Goal: Transaction & Acquisition: Purchase product/service

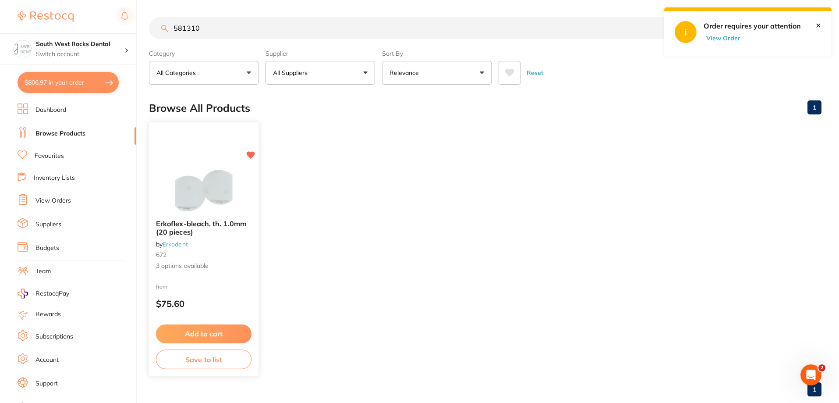
click at [237, 224] on span "Erkoflex-bleach, th. 1.0mm (20 pieces)" at bounding box center [201, 227] width 90 height 17
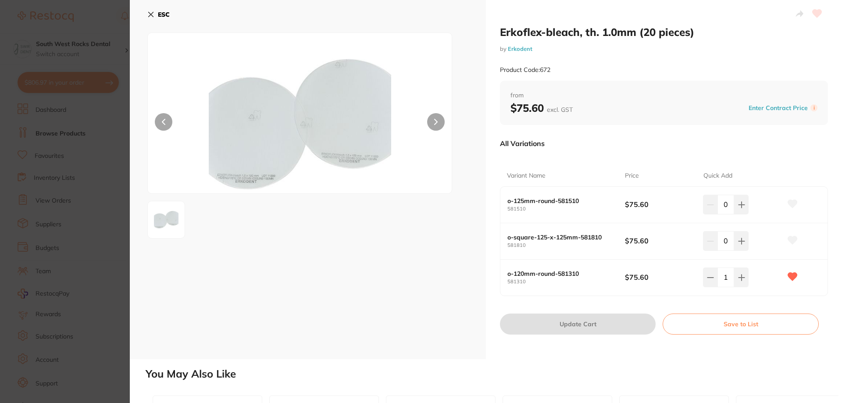
click at [149, 13] on icon at bounding box center [151, 14] width 5 height 5
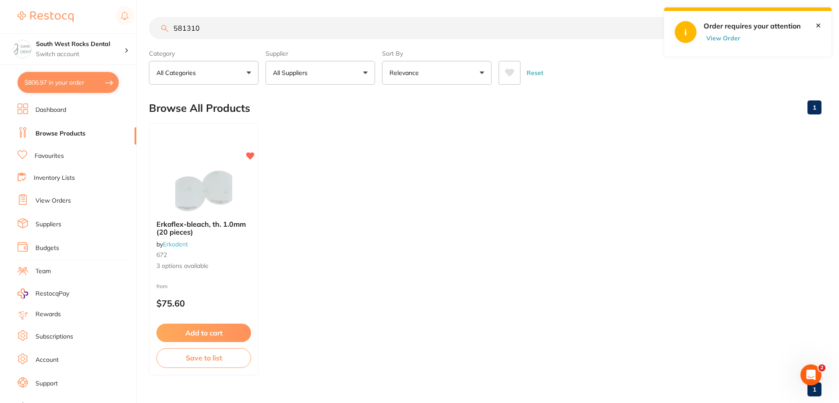
scroll to position [0, 0]
drag, startPoint x: 216, startPoint y: 31, endPoint x: 167, endPoint y: 37, distance: 49.0
click at [167, 37] on input "581310" at bounding box center [418, 28] width 538 height 22
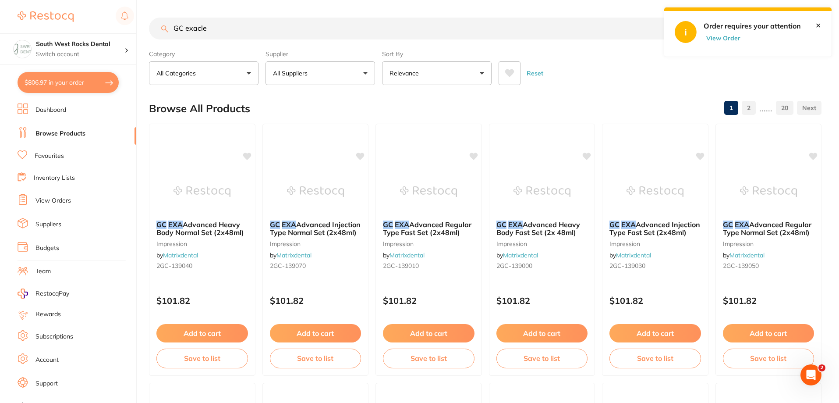
scroll to position [0, 0]
type input "GC exaclear"
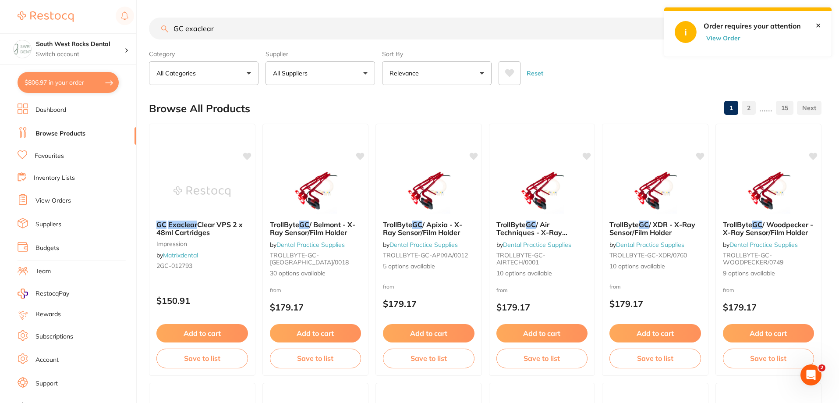
scroll to position [0, 0]
drag, startPoint x: 216, startPoint y: 29, endPoint x: 170, endPoint y: 35, distance: 45.9
click at [170, 35] on input "GC exaclear" at bounding box center [418, 29] width 538 height 22
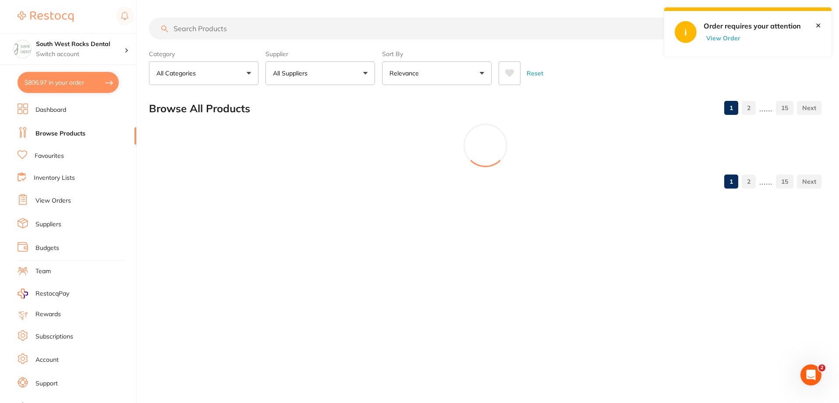
click at [340, 73] on button "All Suppliers" at bounding box center [321, 73] width 110 height 24
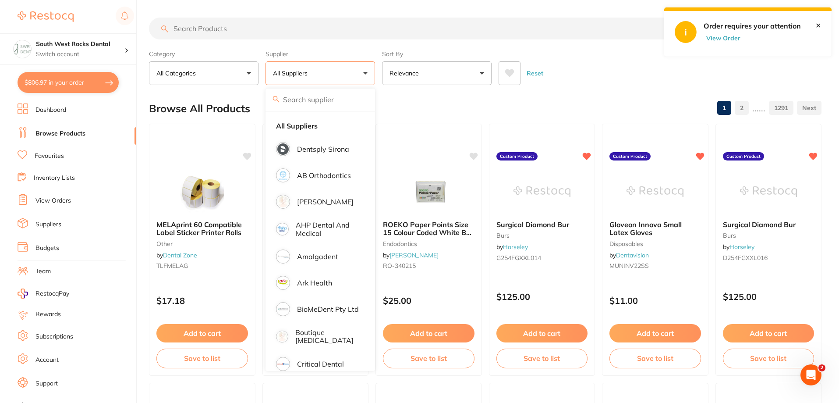
click at [622, 81] on div "Reset" at bounding box center [657, 69] width 316 height 31
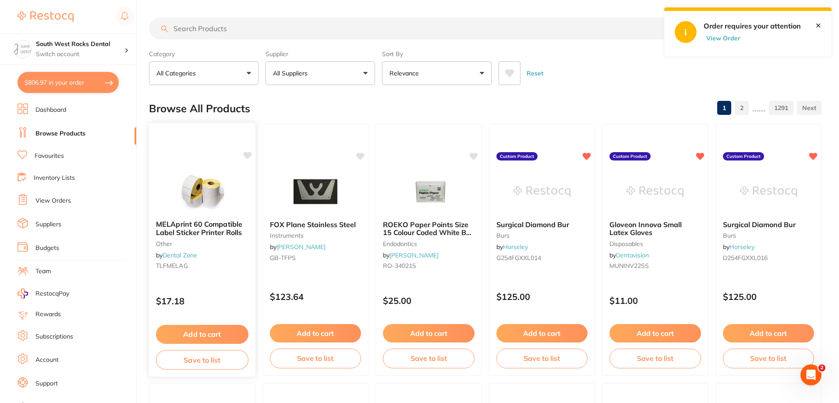
click at [219, 229] on span "MELAprint 60 Compatible Label Sticker Printer Rolls" at bounding box center [199, 228] width 86 height 17
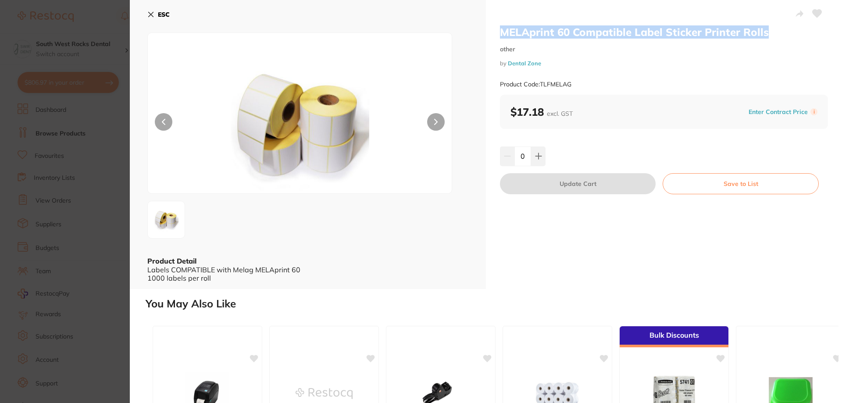
drag, startPoint x: 496, startPoint y: 32, endPoint x: 775, endPoint y: 36, distance: 278.8
click at [775, 36] on div "MELAprint 60 Compatible Label Sticker Printer Rolls other by Dental Zone Produc…" at bounding box center [664, 144] width 356 height 289
copy h2 "MELAprint 60 Compatible Label Sticker Printer Rolls"
click at [150, 16] on icon at bounding box center [150, 14] width 7 height 7
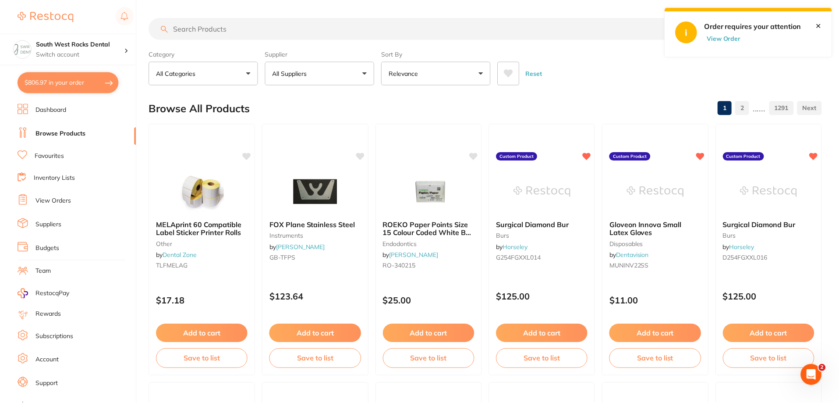
scroll to position [2, 0]
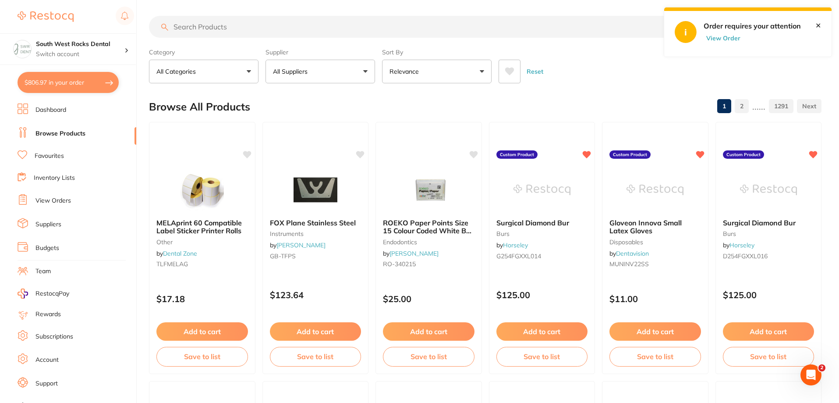
click at [360, 71] on button "All Suppliers" at bounding box center [321, 72] width 110 height 24
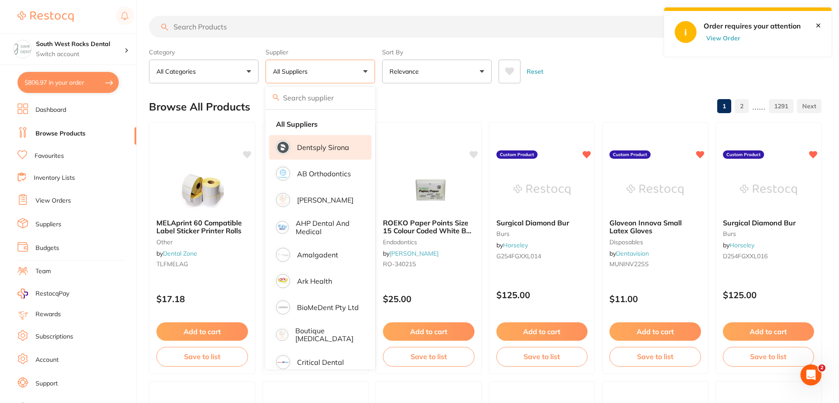
click at [331, 149] on p "Dentsply Sirona" at bounding box center [323, 147] width 52 height 8
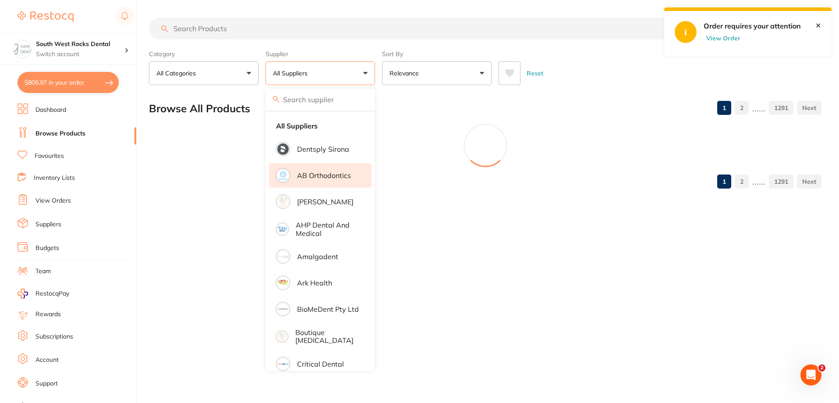
scroll to position [0, 0]
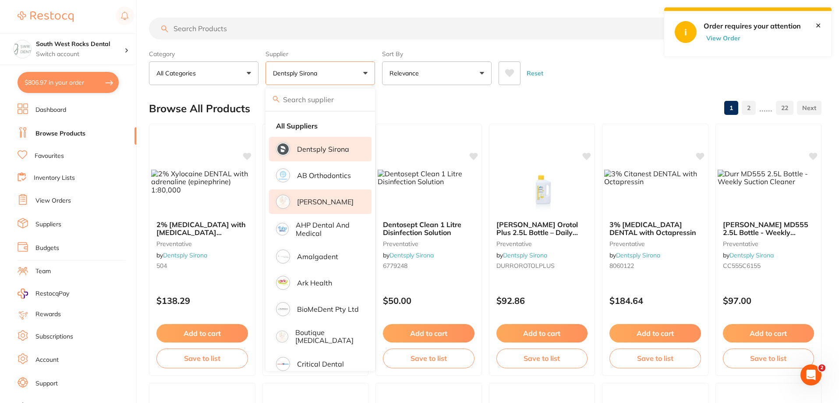
click at [328, 199] on p "[PERSON_NAME]" at bounding box center [325, 202] width 57 height 8
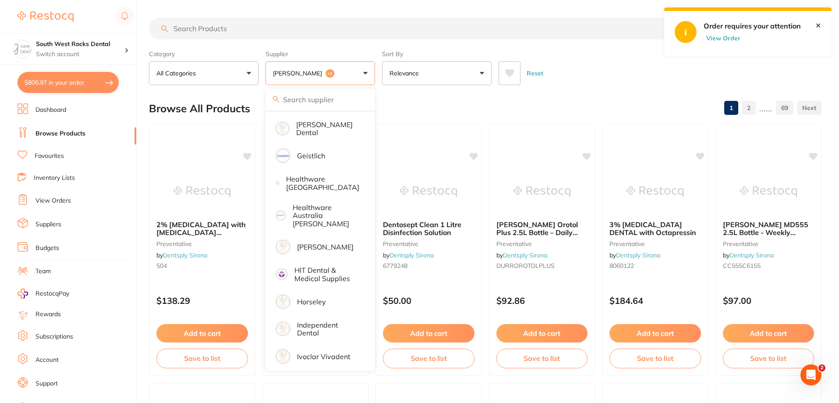
scroll to position [438, 0]
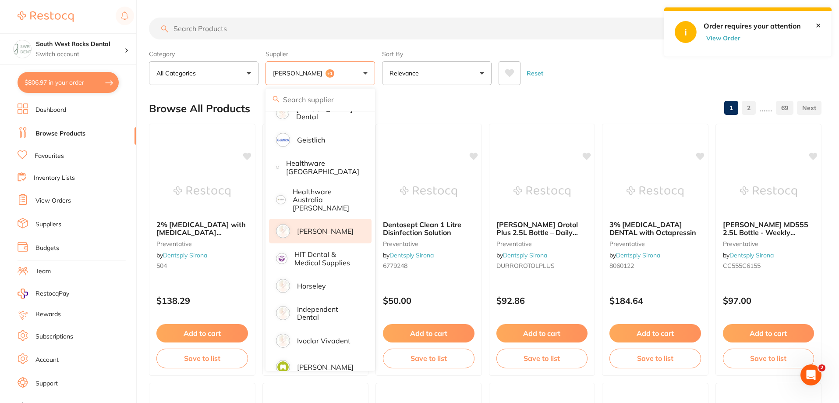
click at [326, 227] on p "[PERSON_NAME]" at bounding box center [325, 231] width 57 height 8
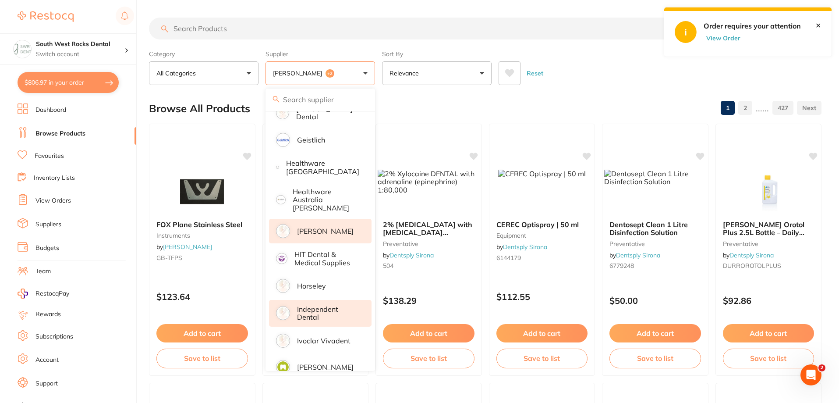
click at [317, 305] on p "Independent Dental" at bounding box center [328, 313] width 62 height 16
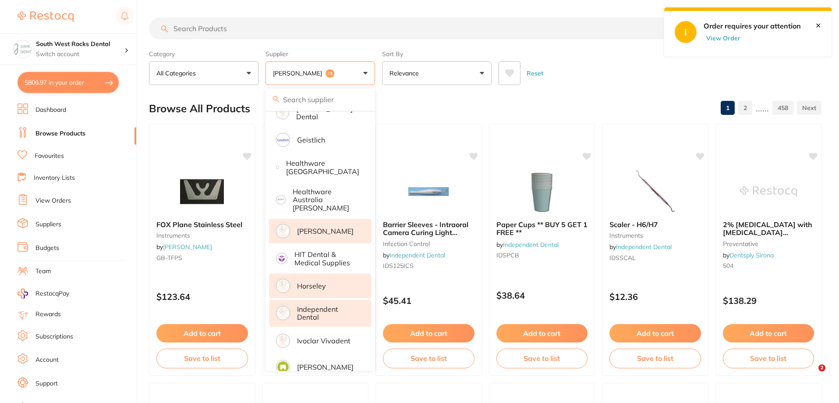
click at [322, 282] on p "Horseley" at bounding box center [311, 286] width 29 height 8
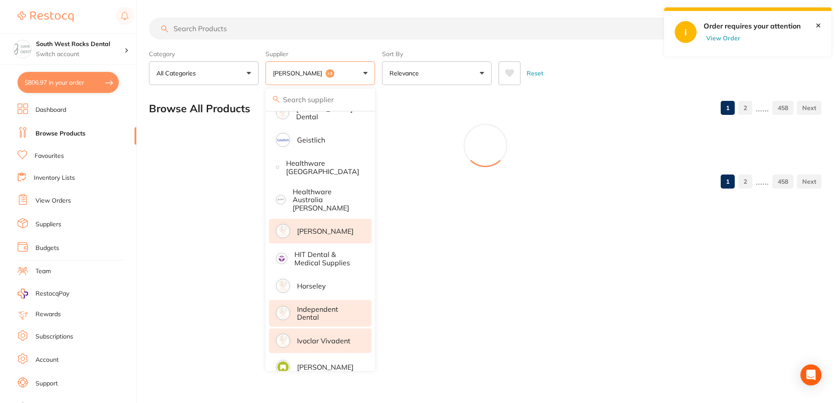
click at [331, 337] on p "Ivoclar Vivadent" at bounding box center [323, 341] width 53 height 8
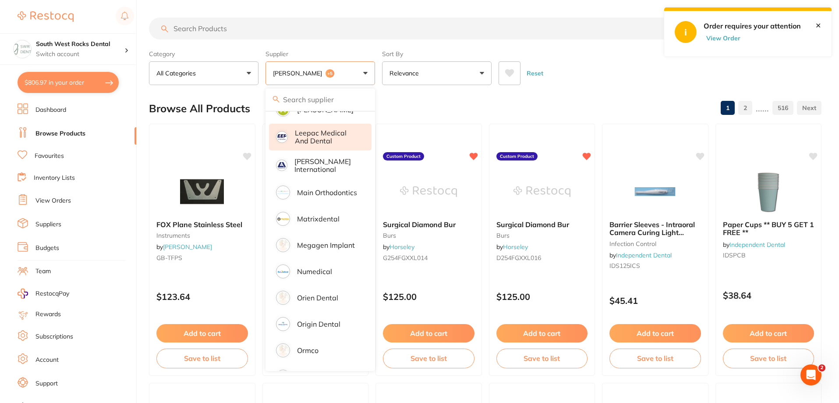
scroll to position [701, 0]
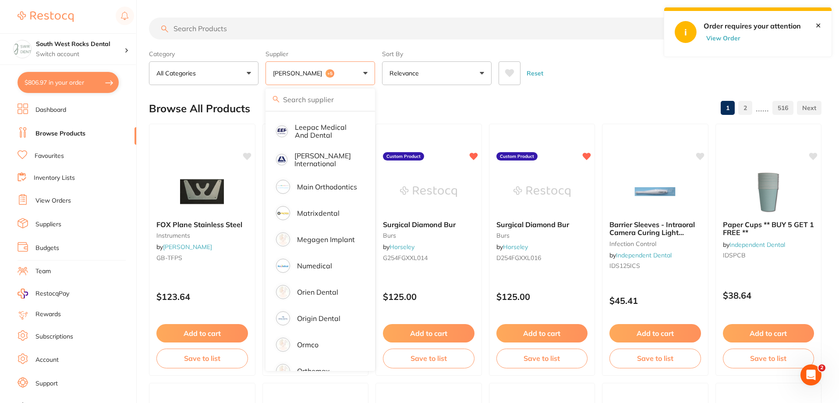
paste input "MELAprint 60 Compatible Label Sticker Printer Rolls"
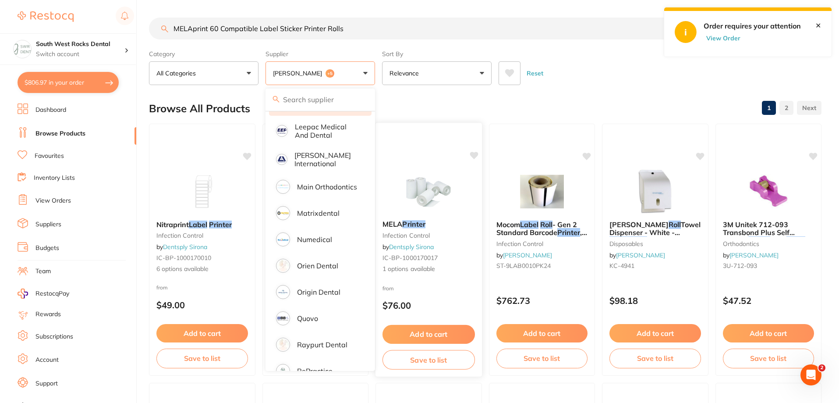
scroll to position [44, 0]
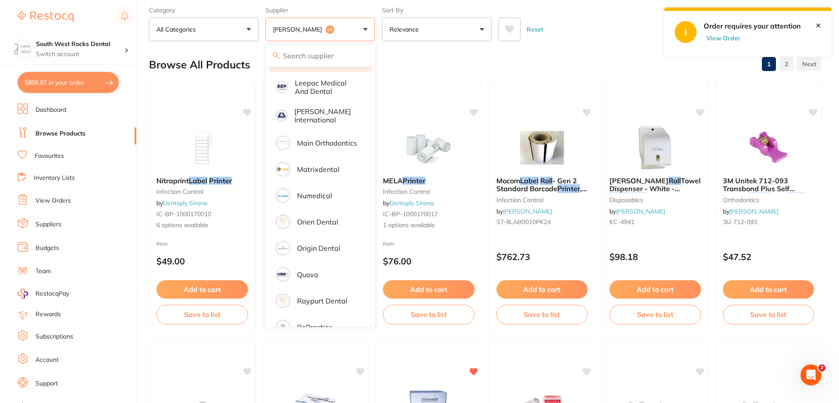
type input "MELAprint 60 Compatible Label Sticker Printer Rolls"
click at [593, 68] on div "Browse All Products 1 2" at bounding box center [485, 64] width 673 height 29
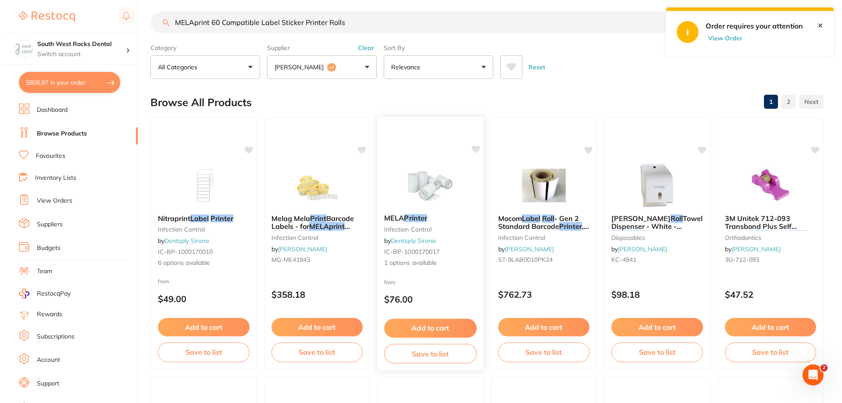
scroll to position [0, 0]
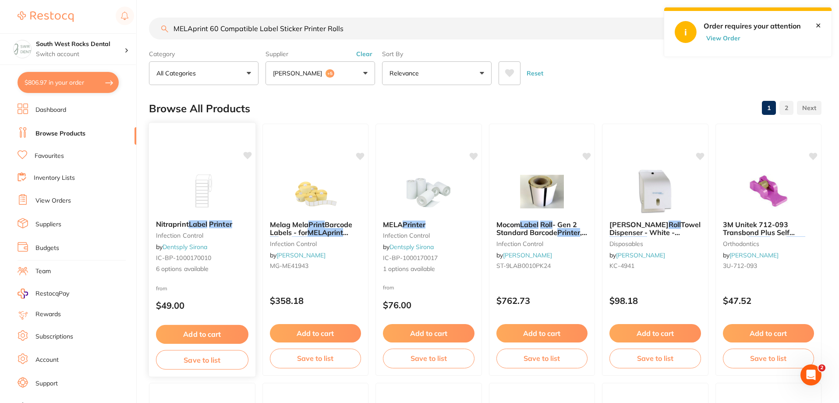
click at [203, 206] on img at bounding box center [202, 191] width 57 height 44
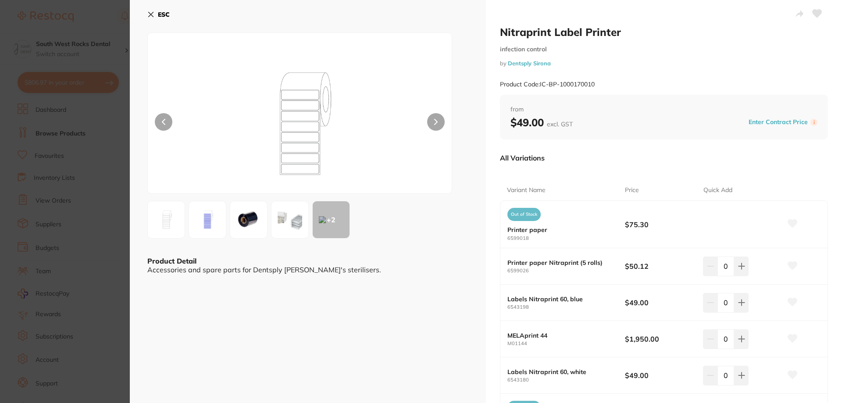
click at [149, 11] on icon at bounding box center [150, 14] width 7 height 7
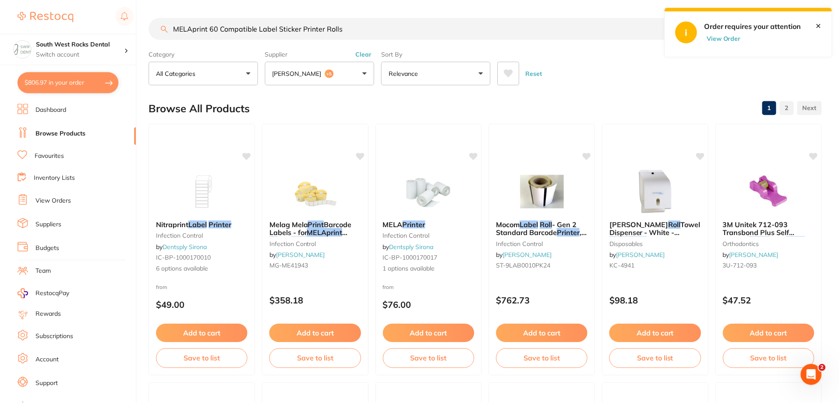
scroll to position [1, 0]
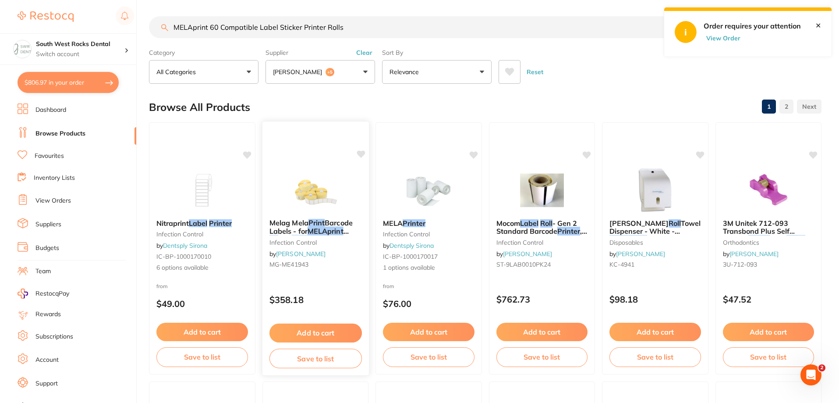
click at [327, 227] on em "MELAprint" at bounding box center [325, 231] width 36 height 9
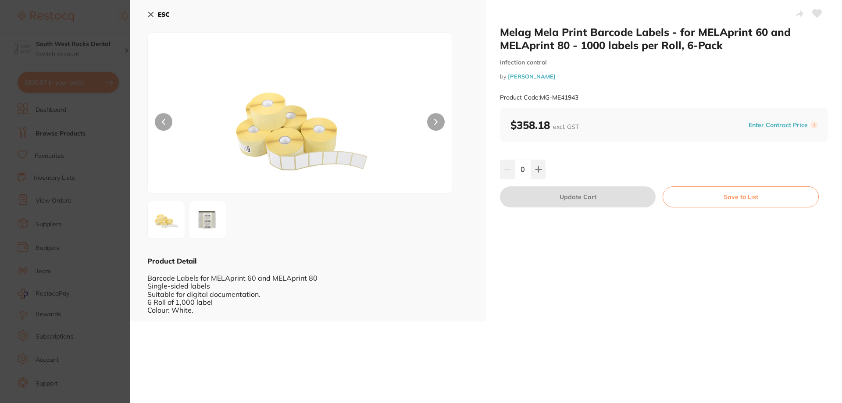
click at [149, 14] on icon at bounding box center [151, 14] width 5 height 5
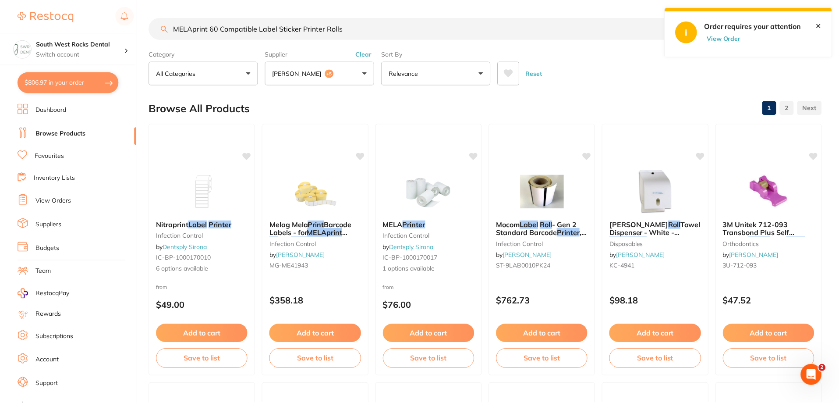
scroll to position [1, 0]
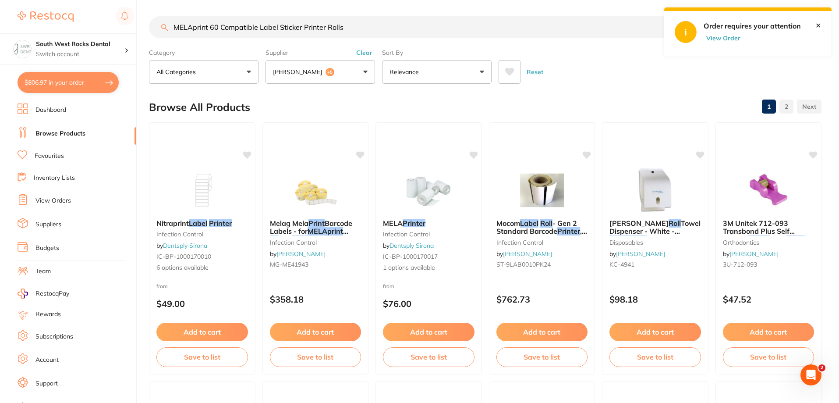
click at [360, 75] on button "[PERSON_NAME] +5" at bounding box center [321, 72] width 110 height 24
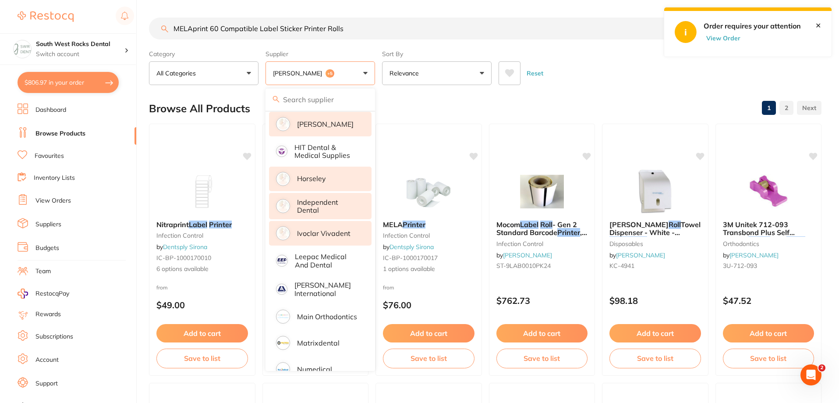
scroll to position [297, 0]
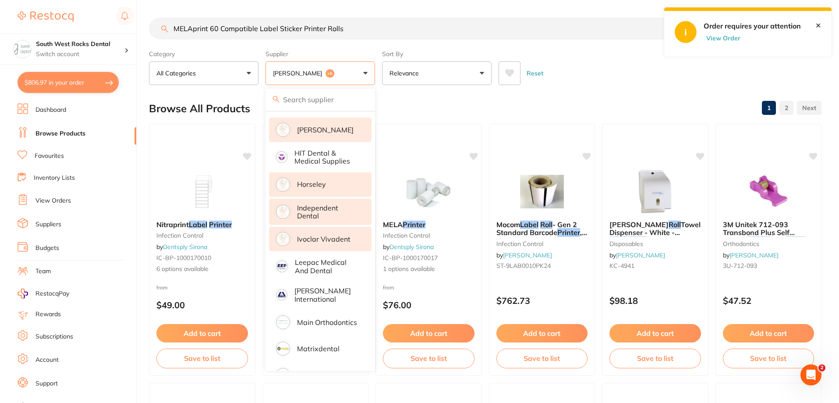
click at [322, 204] on p "Independent Dental" at bounding box center [328, 212] width 62 height 16
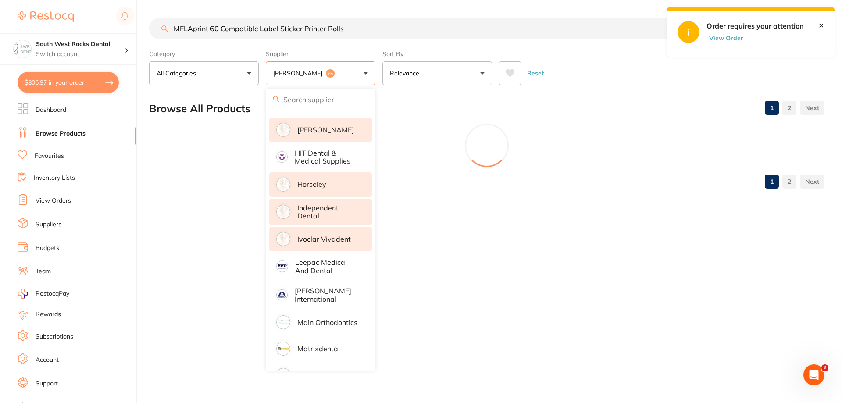
click at [316, 180] on p "Horseley" at bounding box center [311, 184] width 29 height 8
click at [324, 126] on p "[PERSON_NAME]" at bounding box center [325, 130] width 57 height 8
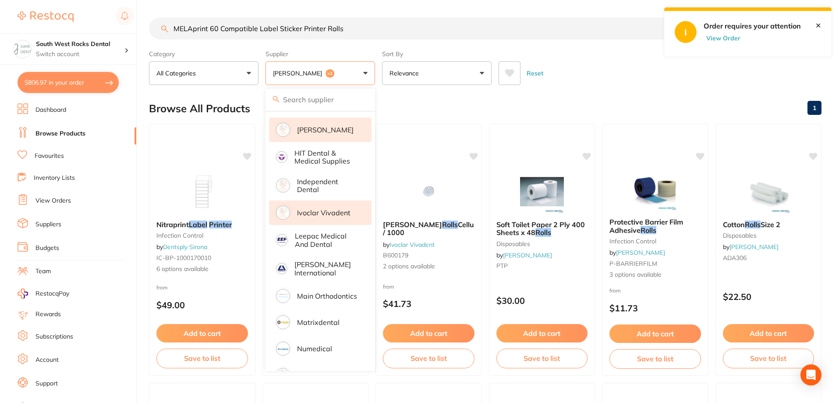
click at [335, 126] on p "[PERSON_NAME]" at bounding box center [325, 130] width 57 height 8
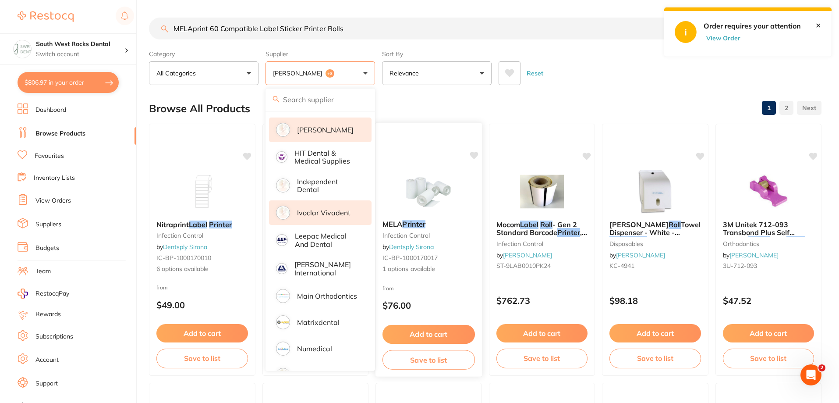
scroll to position [0, 0]
click at [306, 127] on p "[PERSON_NAME]" at bounding box center [325, 130] width 57 height 8
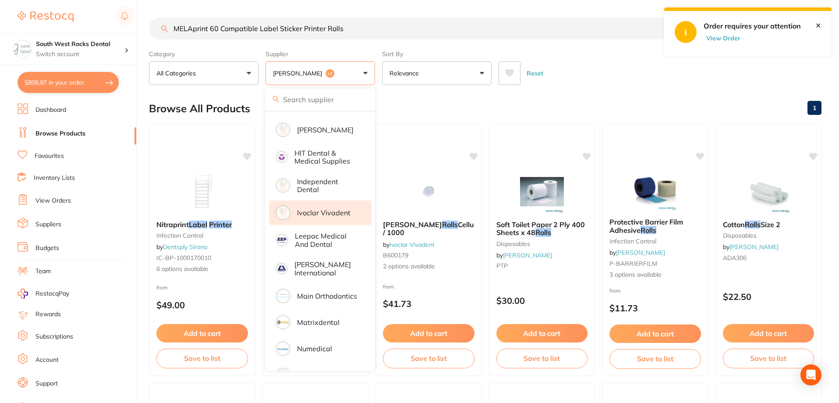
click at [593, 80] on div "Reset" at bounding box center [657, 69] width 316 height 31
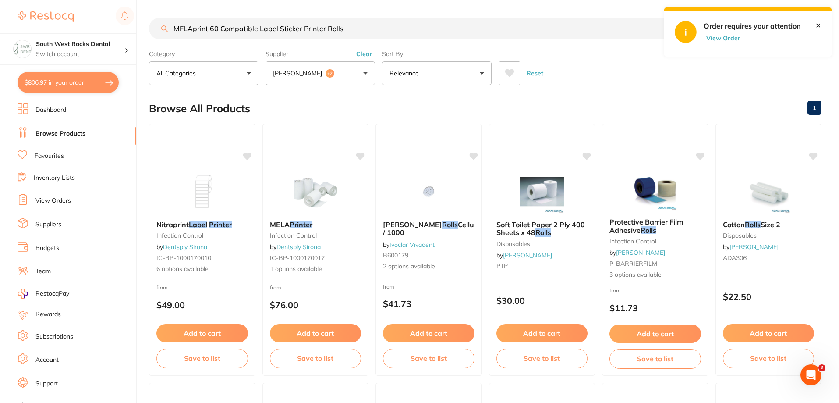
scroll to position [0, 0]
drag, startPoint x: 362, startPoint y: 33, endPoint x: 131, endPoint y: 36, distance: 230.6
click at [131, 36] on div "$806.97 South West Rocks Dental Switch account South West Rocks Dental $806.97 …" at bounding box center [419, 201] width 839 height 403
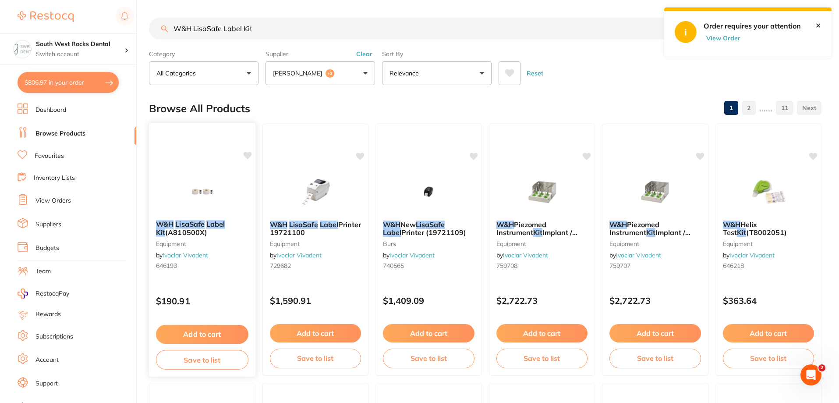
scroll to position [0, 0]
type input "W&H LisaSafe Label Kit"
click at [247, 153] on icon at bounding box center [247, 155] width 8 height 7
click at [211, 337] on button "Add to cart" at bounding box center [202, 334] width 92 height 19
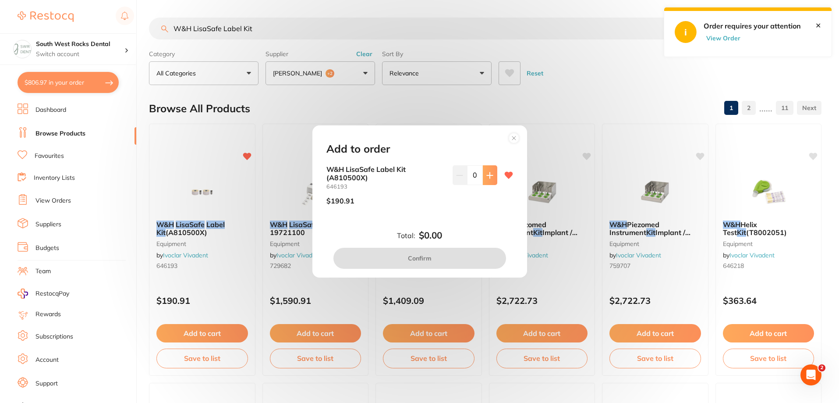
click at [490, 171] on button at bounding box center [490, 174] width 14 height 19
type input "1"
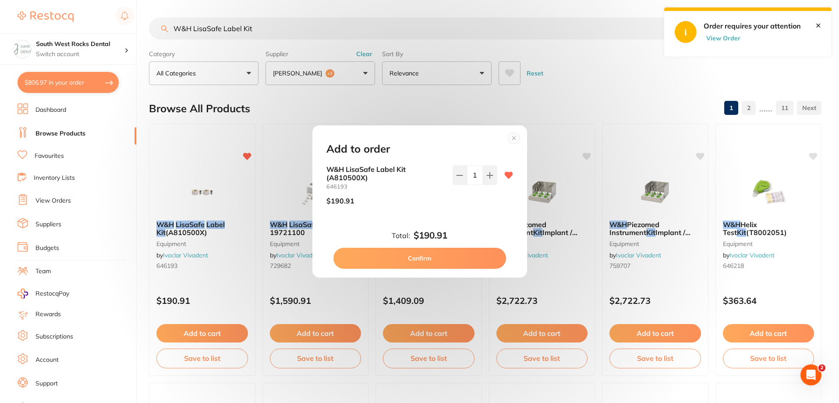
click at [437, 261] on button "Confirm" at bounding box center [420, 258] width 173 height 21
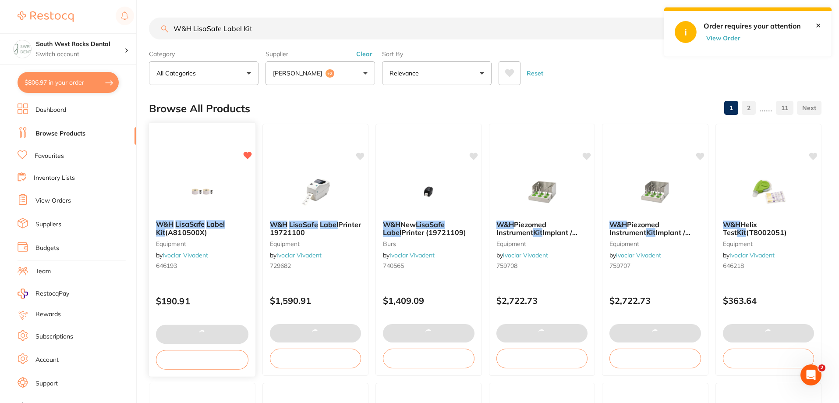
click at [192, 225] on em "LisaSafe" at bounding box center [189, 224] width 29 height 9
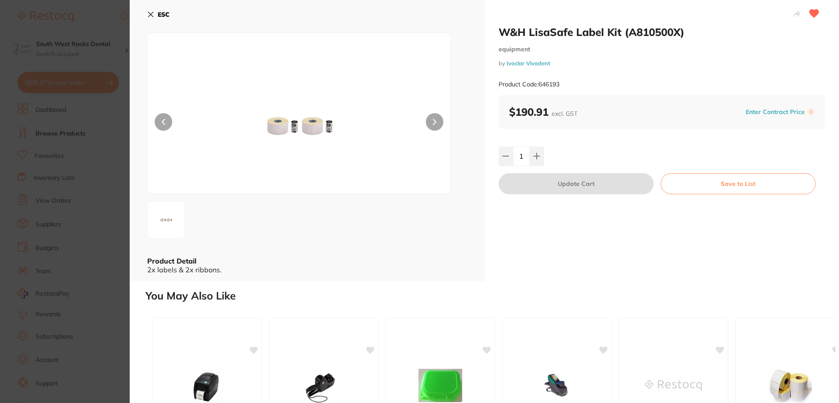
click at [751, 182] on button "Save to List" at bounding box center [738, 183] width 155 height 21
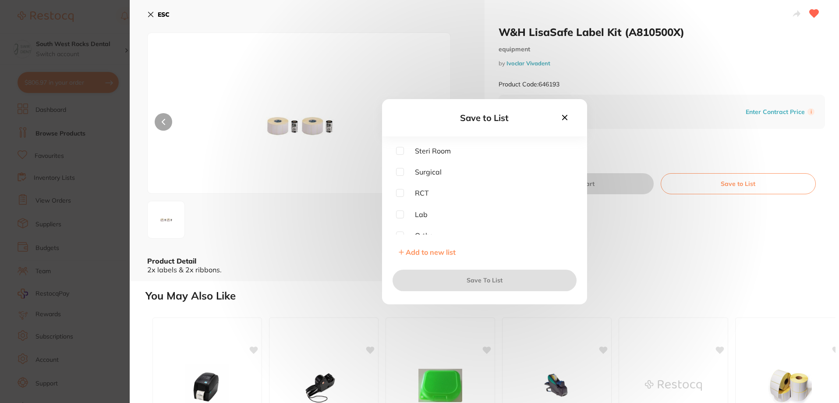
click at [397, 149] on input "checkbox" at bounding box center [400, 151] width 8 height 8
checkbox input "true"
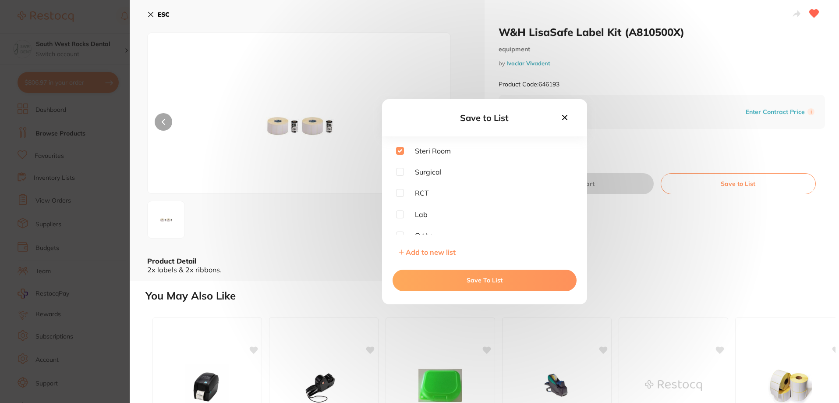
click at [484, 284] on button "Save To List" at bounding box center [485, 280] width 184 height 21
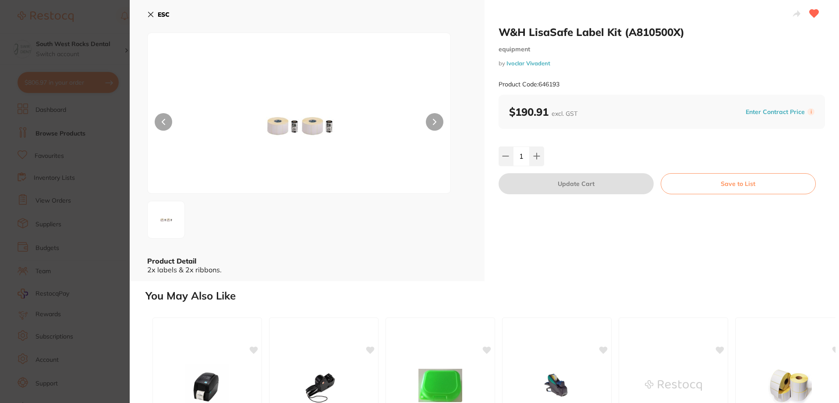
click at [149, 17] on icon at bounding box center [150, 14] width 7 height 7
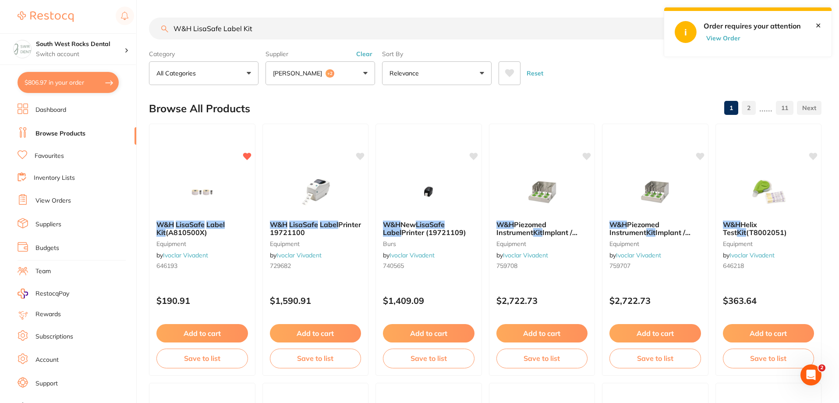
click at [61, 81] on button "$806.97 in your order" at bounding box center [68, 82] width 101 height 21
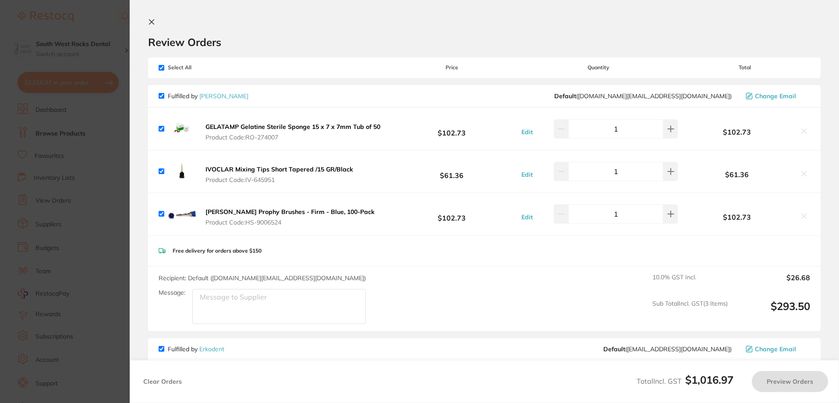
checkbox input "true"
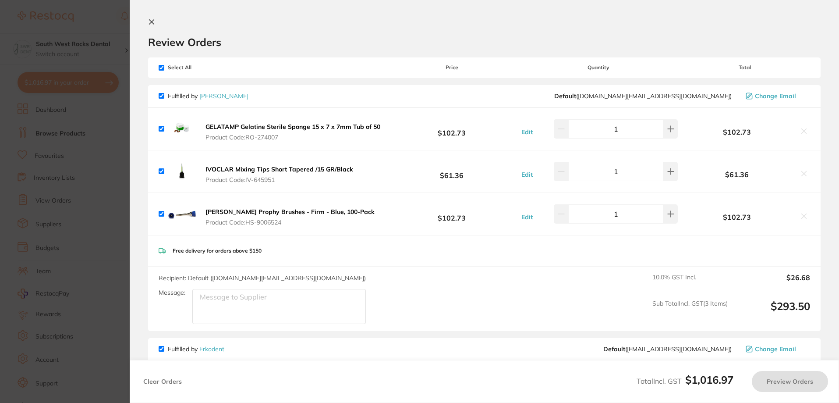
checkbox input "true"
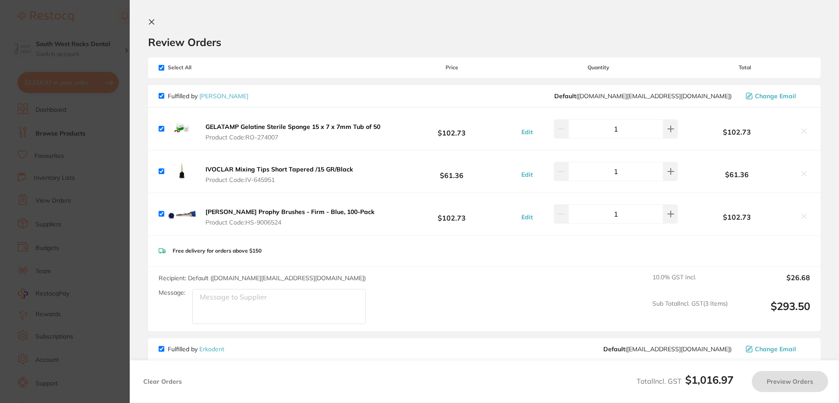
checkbox input "true"
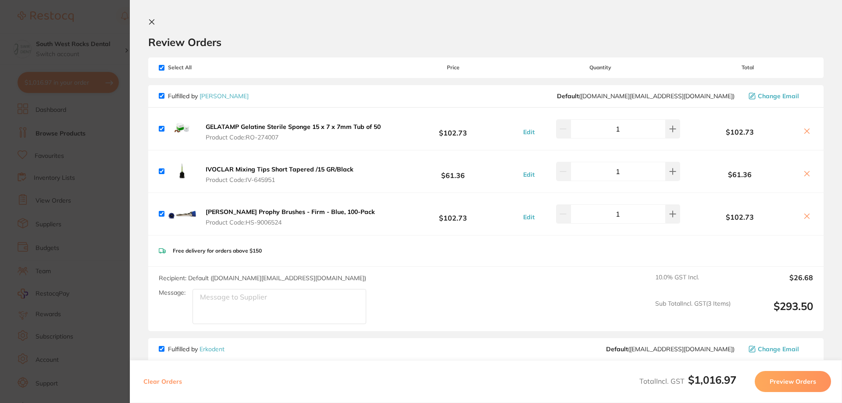
scroll to position [263, 0]
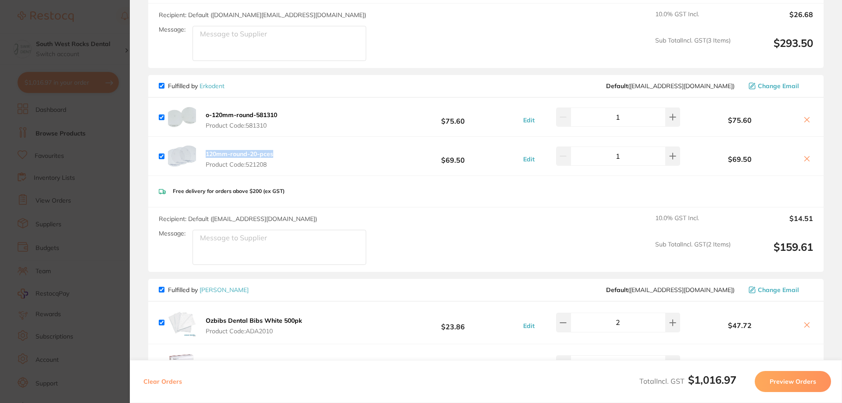
drag, startPoint x: 278, startPoint y: 156, endPoint x: 200, endPoint y: 156, distance: 78.5
click at [200, 156] on div "120mm-round-20-pces Product Code: 521208 $69.50 Edit 1 $69.50" at bounding box center [485, 156] width 675 height 39
copy b "120mm-round-20-pces"
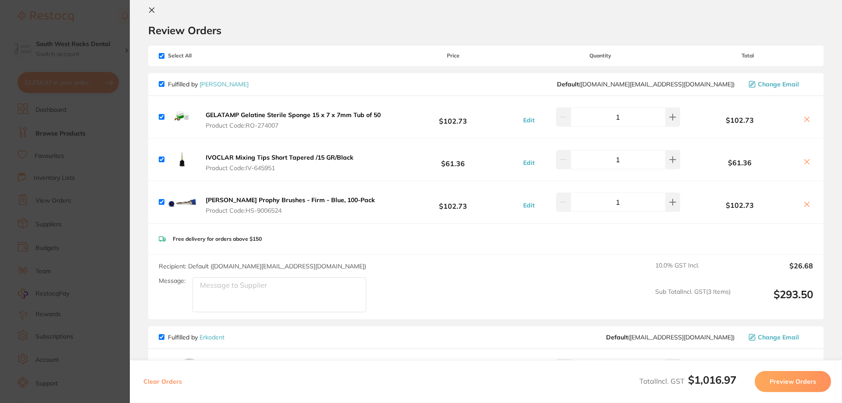
scroll to position [0, 0]
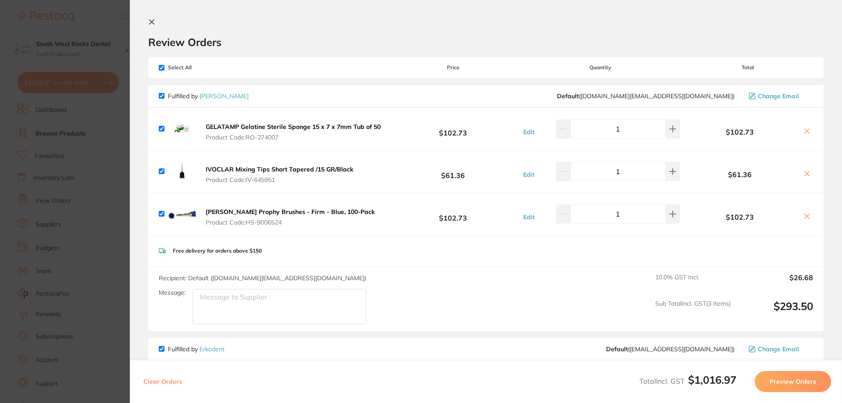
click at [156, 22] on button at bounding box center [153, 22] width 11 height 8
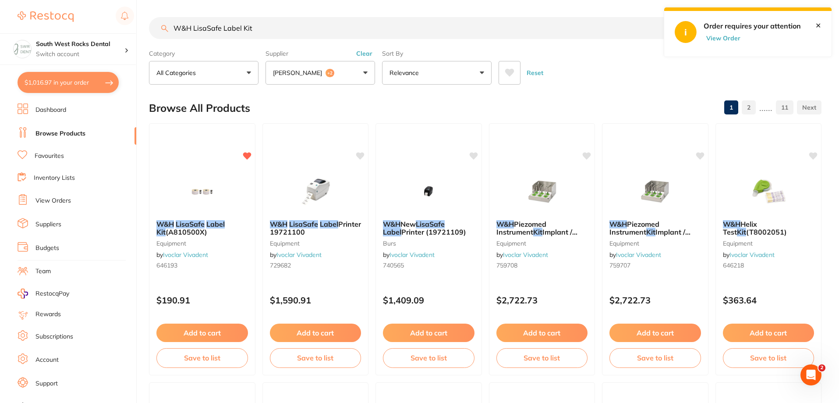
scroll to position [0, 0]
drag, startPoint x: 277, startPoint y: 29, endPoint x: 152, endPoint y: 34, distance: 125.5
click at [152, 34] on input "W&H LisaSafe Label Kit" at bounding box center [418, 28] width 538 height 22
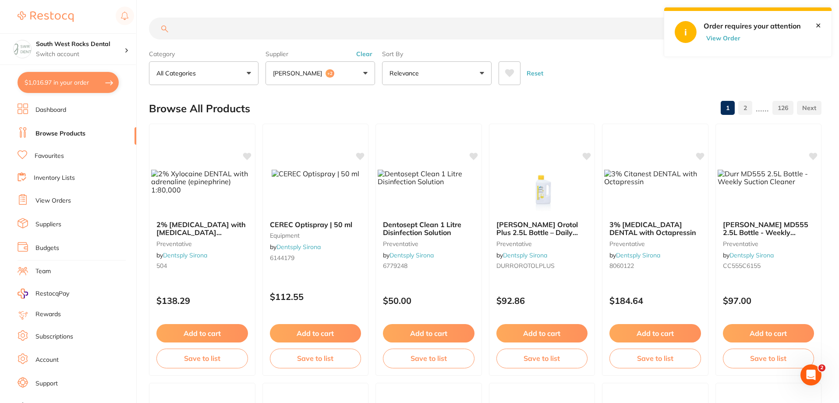
click at [367, 75] on button "[PERSON_NAME] +2" at bounding box center [321, 73] width 110 height 24
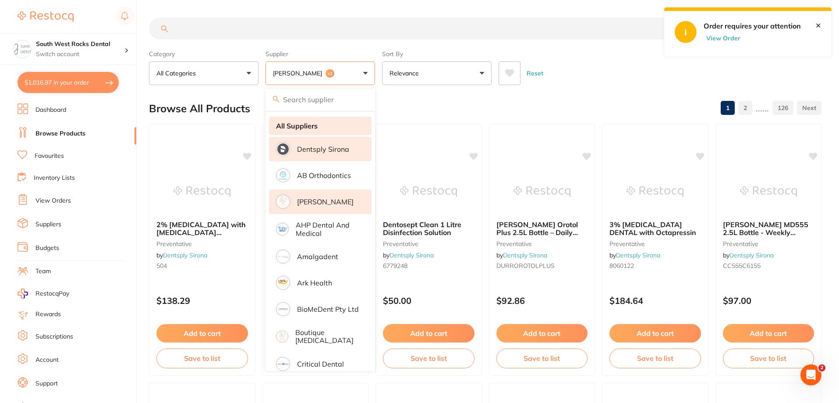
click at [296, 123] on strong "All Suppliers" at bounding box center [297, 126] width 42 height 8
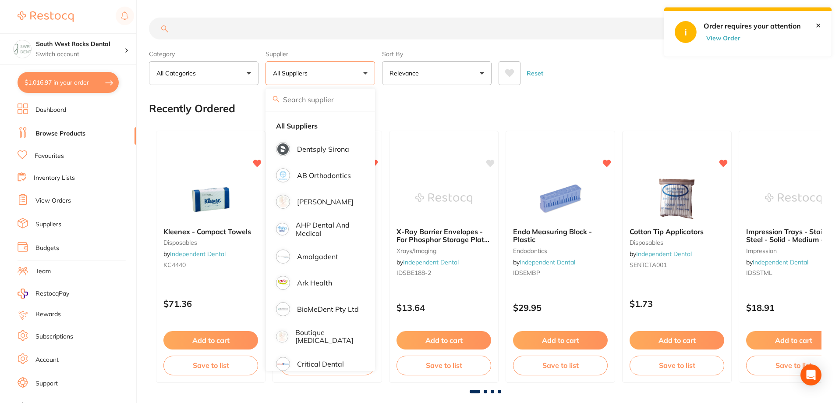
click at [231, 26] on input "search" at bounding box center [418, 29] width 538 height 22
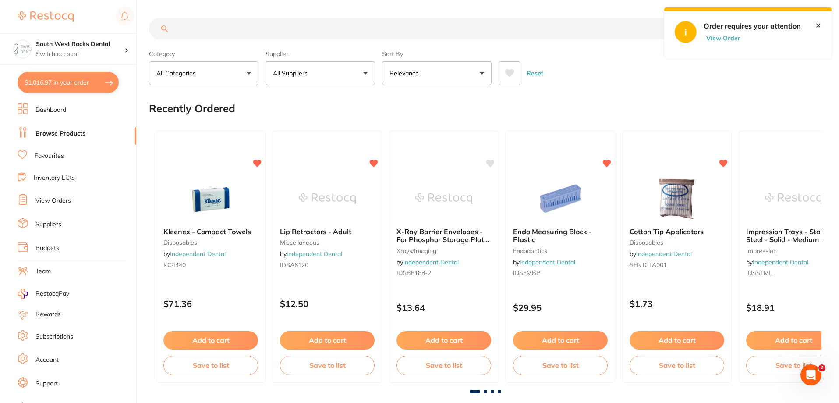
paste input "120mm-round-20-pces"
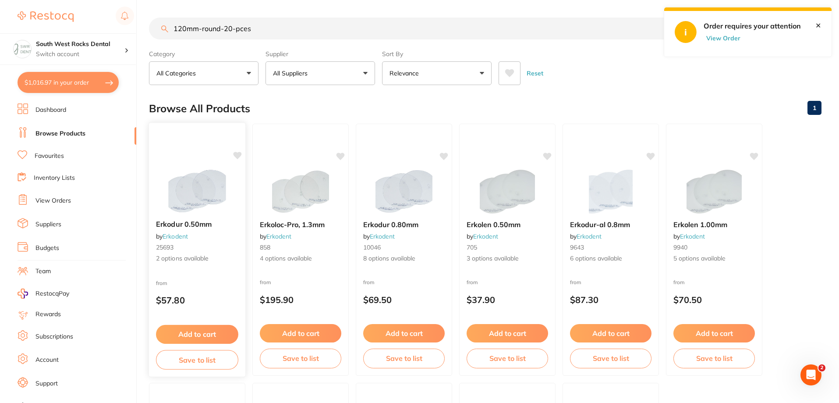
click at [193, 220] on span "Erkodur 0.50mm" at bounding box center [184, 224] width 56 height 9
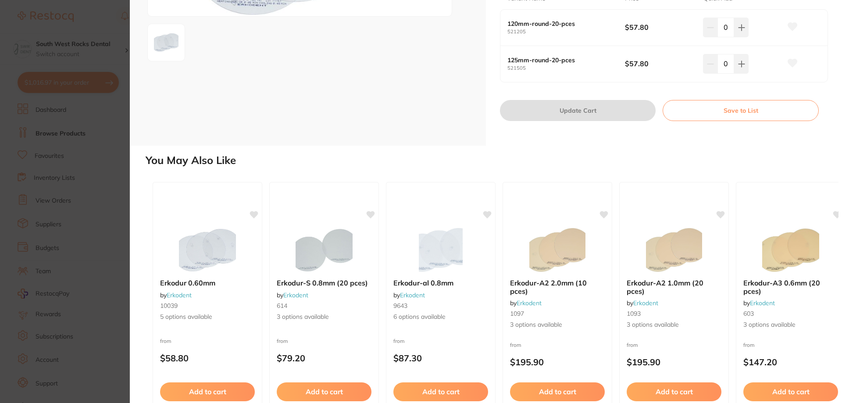
scroll to position [219, 0]
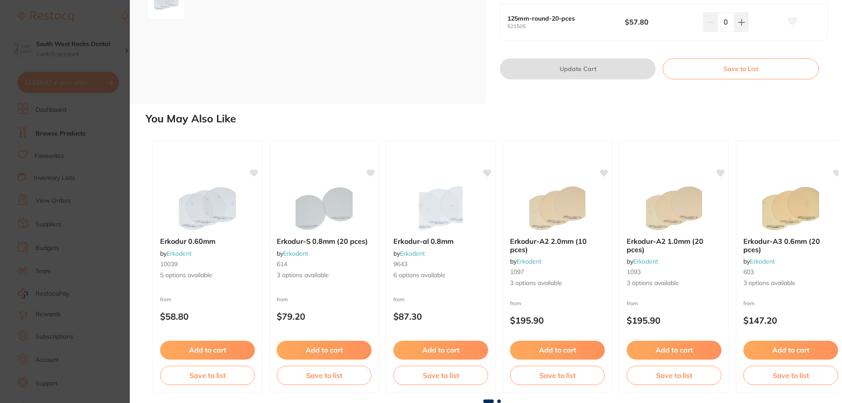
click at [497, 399] on span at bounding box center [499, 401] width 4 height 4
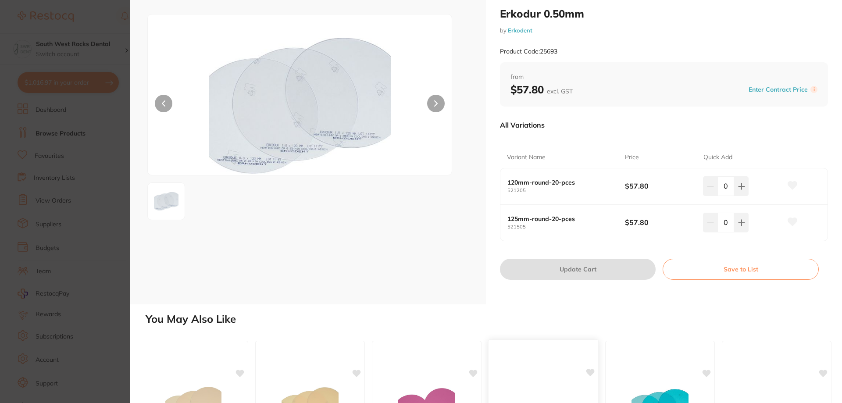
scroll to position [0, 0]
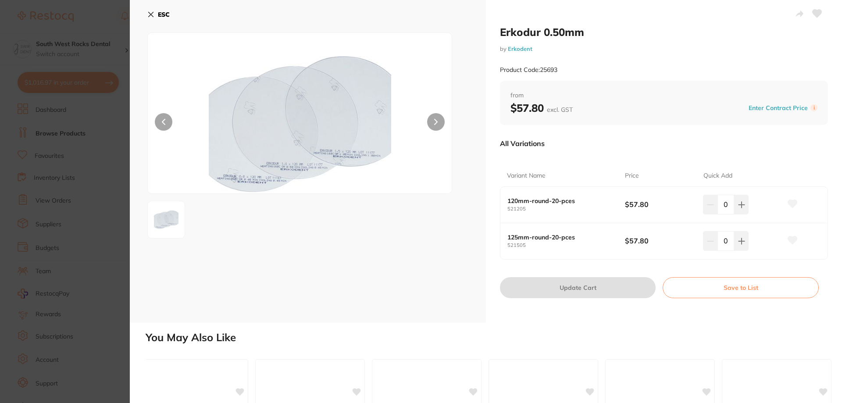
click at [151, 12] on icon at bounding box center [150, 14] width 7 height 7
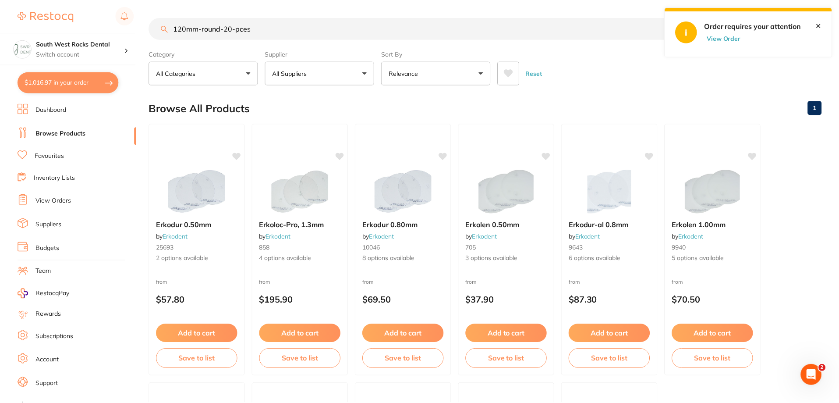
scroll to position [3, 0]
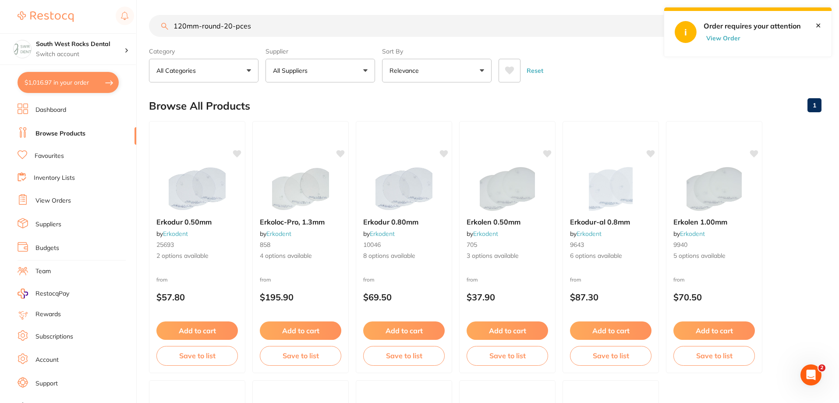
drag, startPoint x: 262, startPoint y: 24, endPoint x: 148, endPoint y: 24, distance: 114.0
click at [148, 24] on div "$1,016.97 South West Rocks Dental Switch account [GEOGRAPHIC_DATA] Dental $1,01…" at bounding box center [419, 198] width 839 height 403
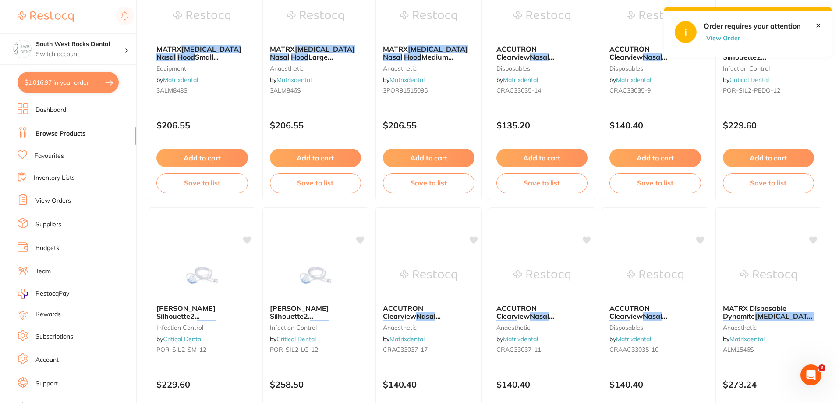
scroll to position [0, 0]
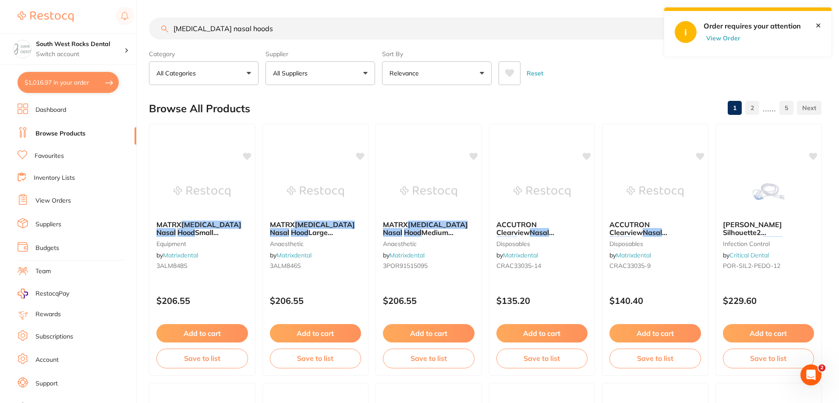
type input "[MEDICAL_DATA] nasal hoods"
